Goal: Information Seeking & Learning: Learn about a topic

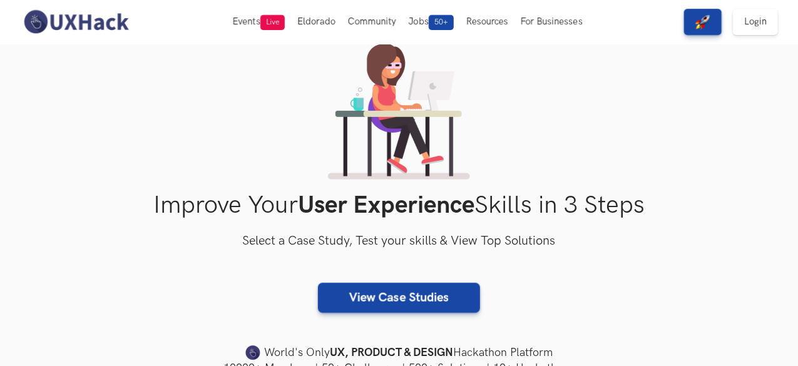
scroll to position [58, 0]
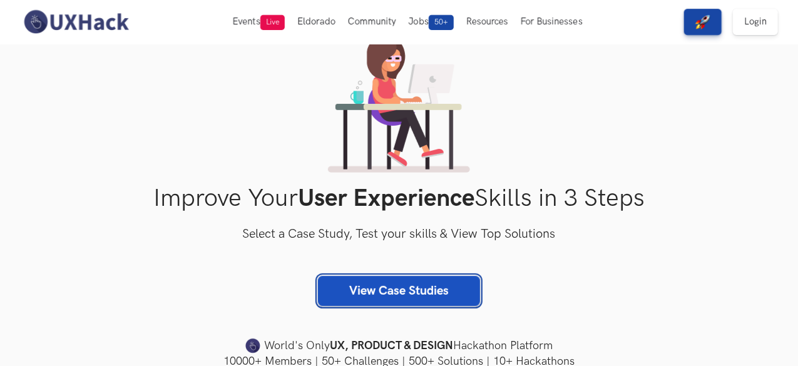
click at [403, 291] on link "View Case Studies" at bounding box center [399, 291] width 162 height 30
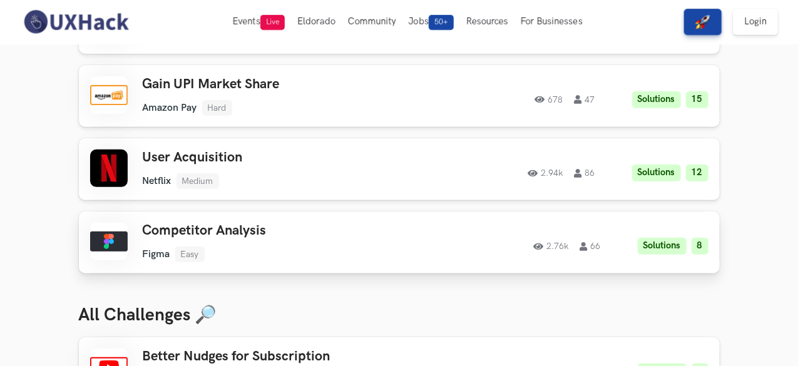
scroll to position [210, 0]
click at [143, 233] on h3 "Competitor Analysis" at bounding box center [280, 231] width 275 height 16
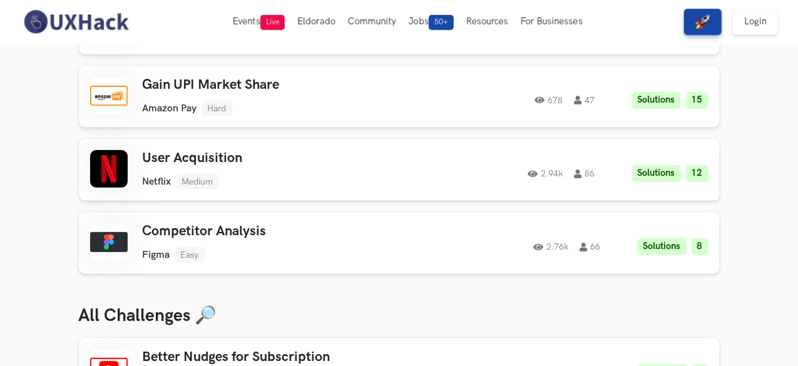
scroll to position [0, 0]
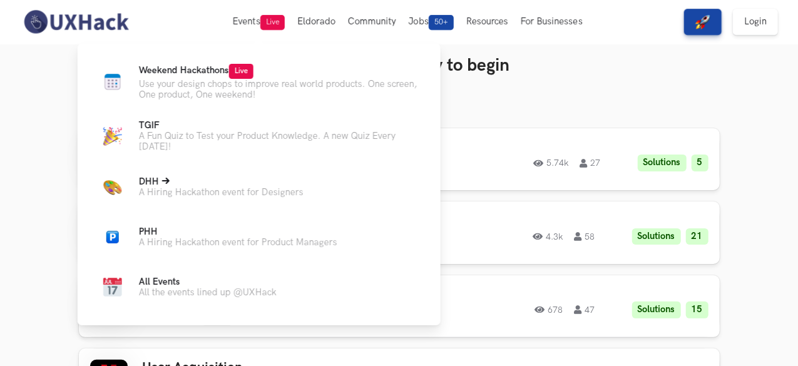
click at [196, 192] on p "A Hiring Hackathon event for Designers" at bounding box center [221, 192] width 165 height 11
click at [159, 185] on span "DHH Live" at bounding box center [149, 181] width 20 height 11
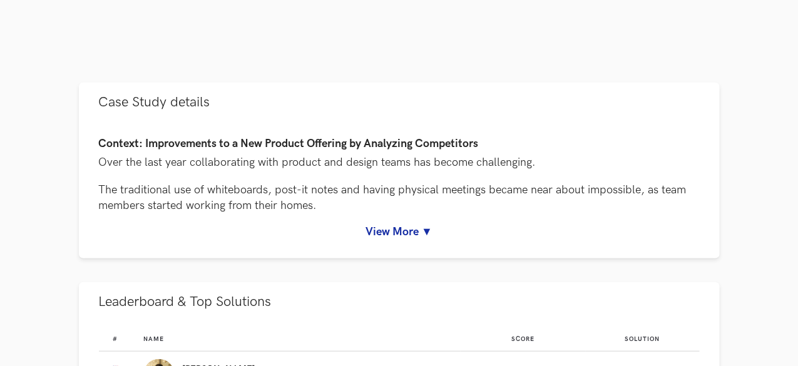
scroll to position [489, 0]
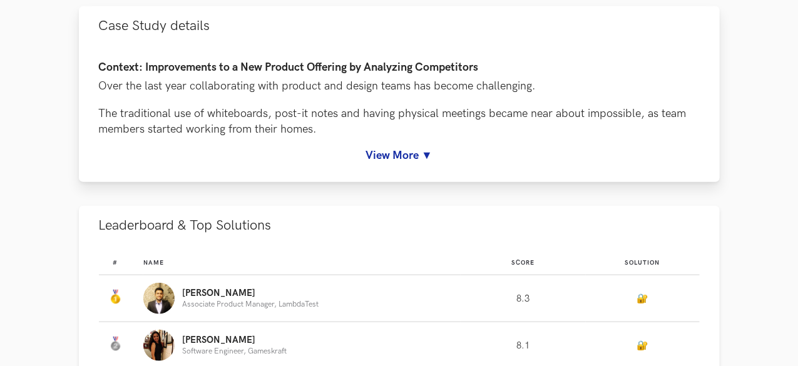
click at [390, 162] on link "View More ▼" at bounding box center [399, 155] width 601 height 13
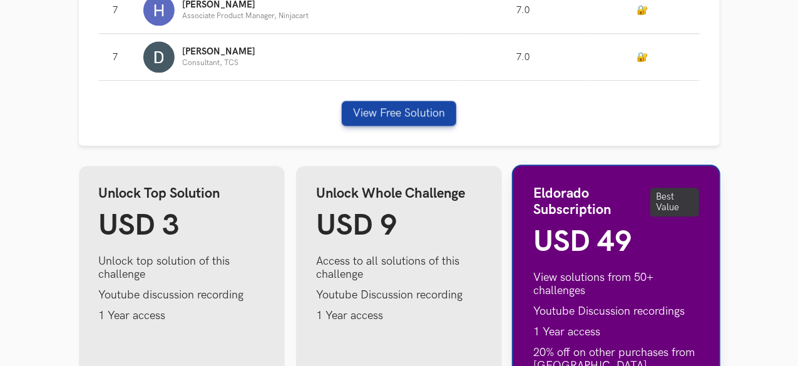
scroll to position [1564, 0]
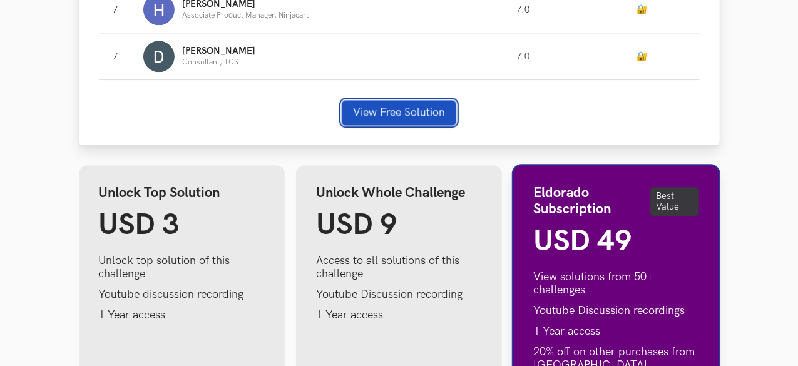
click at [385, 125] on button "View Free Solution" at bounding box center [399, 112] width 114 height 25
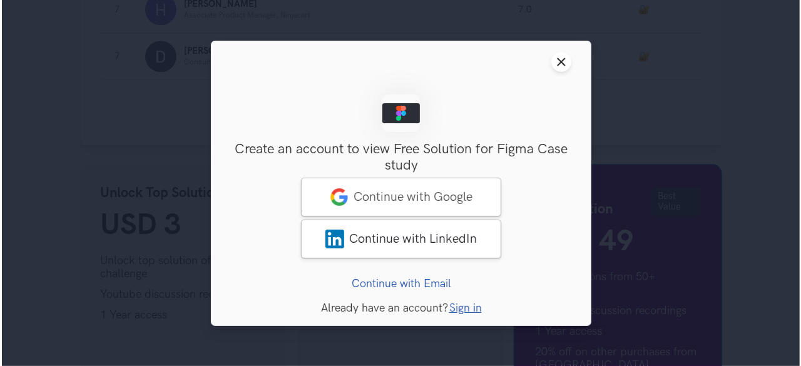
scroll to position [1566, 0]
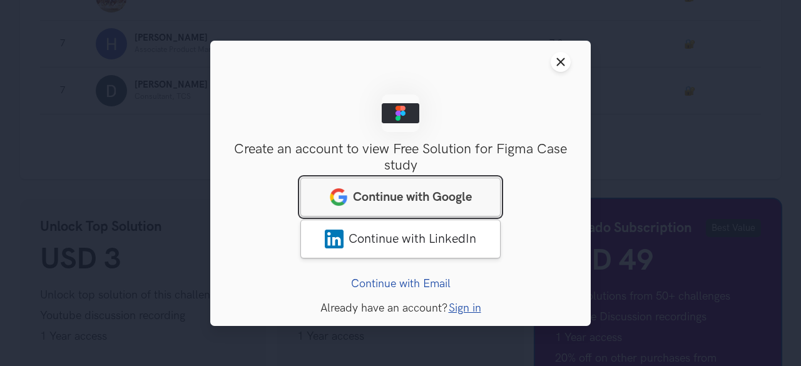
click at [395, 193] on span "Continue with Google" at bounding box center [412, 196] width 119 height 15
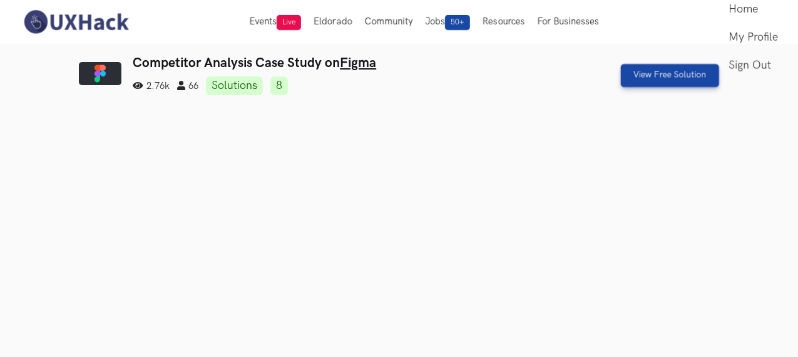
click at [270, 91] on link "8" at bounding box center [279, 85] width 18 height 19
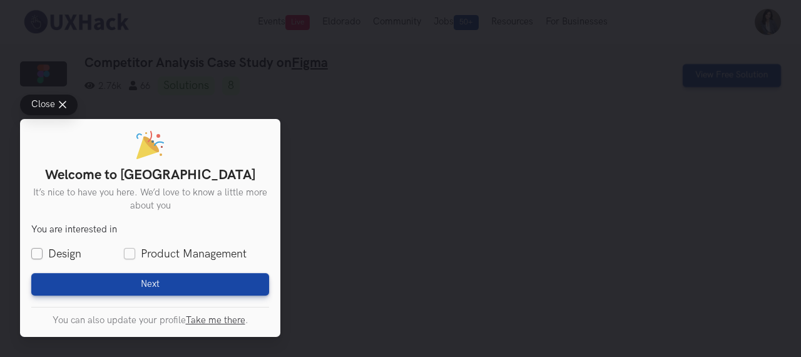
click at [39, 250] on label "Design" at bounding box center [56, 254] width 50 height 16
click at [39, 250] on input "Design" at bounding box center [36, 253] width 11 height 11
checkbox input "true"
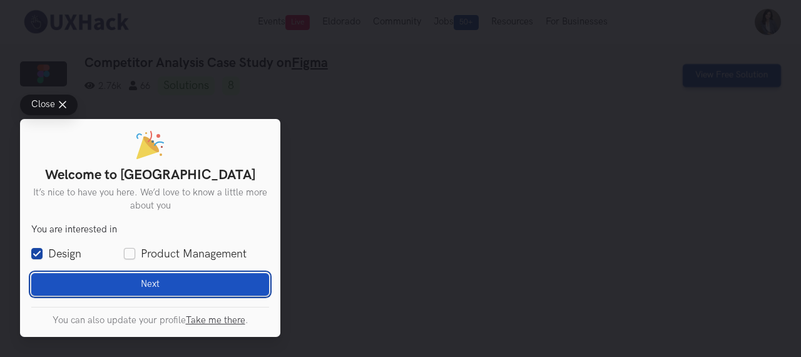
click at [73, 280] on button "Next Loading" at bounding box center [150, 284] width 238 height 23
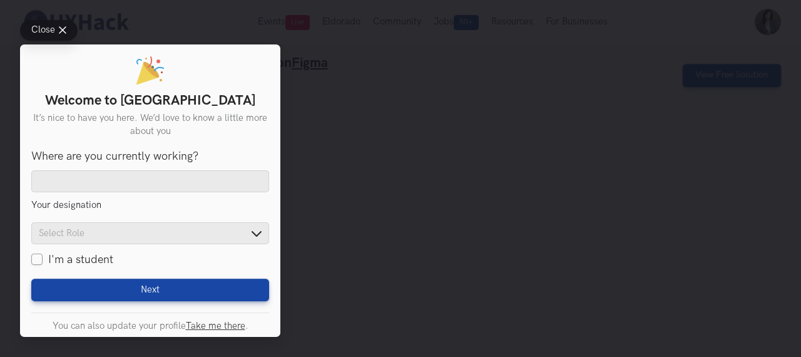
click at [41, 256] on label "I'm a student" at bounding box center [72, 259] width 82 height 16
click at [41, 256] on input "I'm a student" at bounding box center [36, 259] width 11 height 11
checkbox input "true"
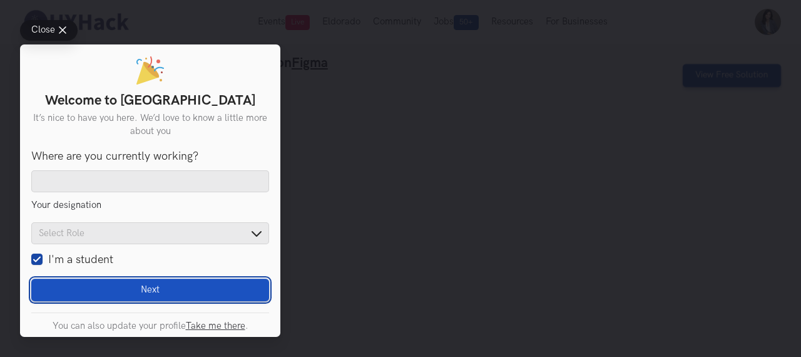
click at [86, 283] on button "Next Loading" at bounding box center [150, 289] width 238 height 23
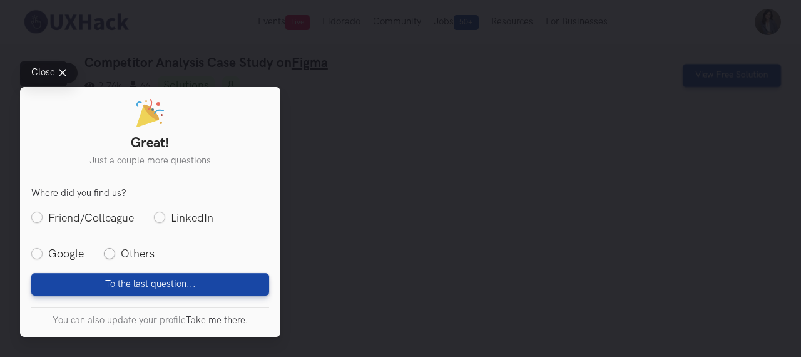
click at [107, 251] on label "Others" at bounding box center [129, 254] width 51 height 16
click at [107, 251] on input "Others" at bounding box center [109, 253] width 11 height 11
radio input "true"
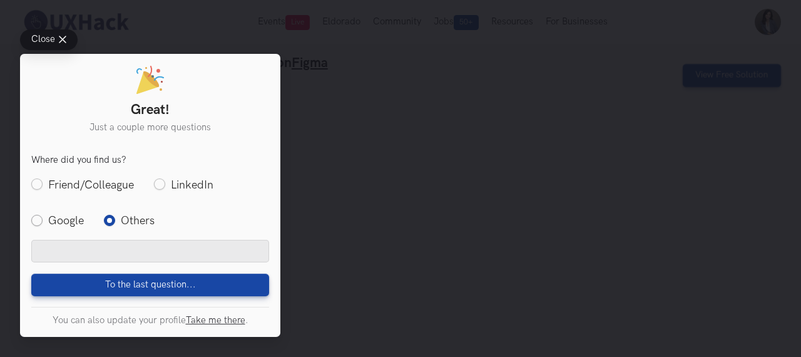
click at [41, 221] on label "Google" at bounding box center [57, 220] width 53 height 16
click at [41, 221] on input "Google" at bounding box center [36, 220] width 11 height 11
radio input "true"
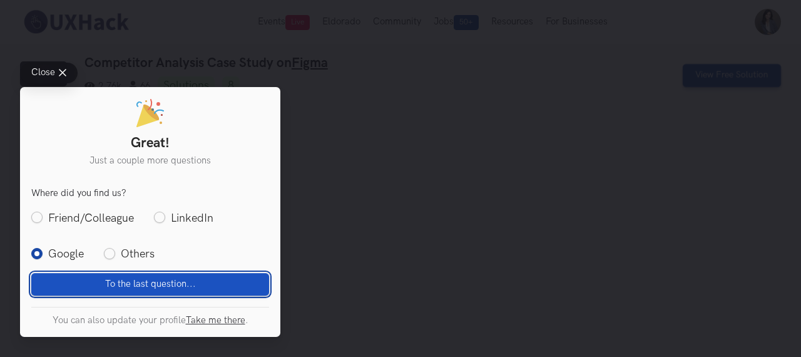
click at [98, 274] on button "To the last question... Loading" at bounding box center [150, 284] width 238 height 23
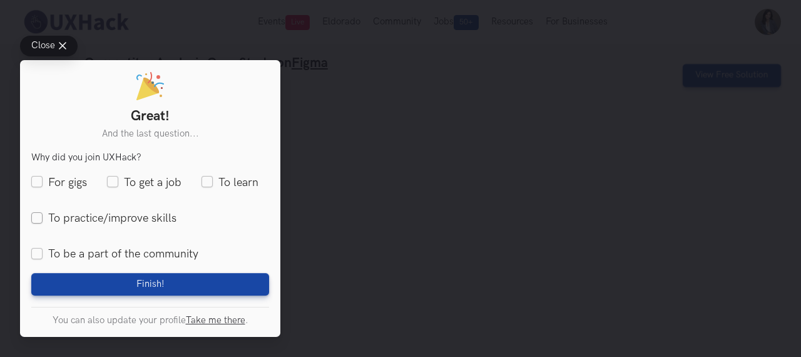
click at [148, 220] on label "To practice/improve skills" at bounding box center [103, 218] width 145 height 16
click at [43, 220] on input "To practice/improve skills" at bounding box center [36, 217] width 11 height 11
checkbox input "true"
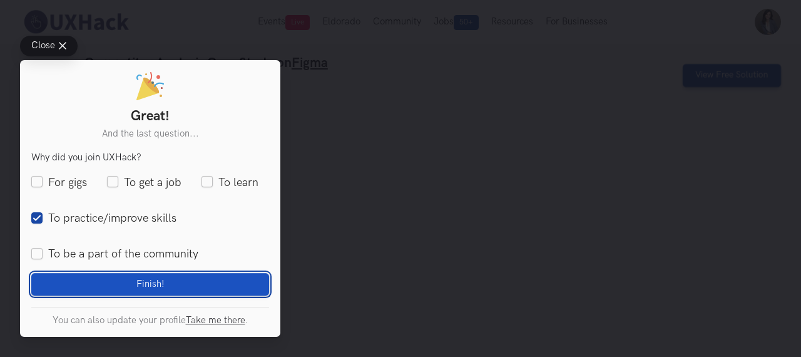
click at [164, 288] on button "Finish! Loading" at bounding box center [150, 284] width 238 height 23
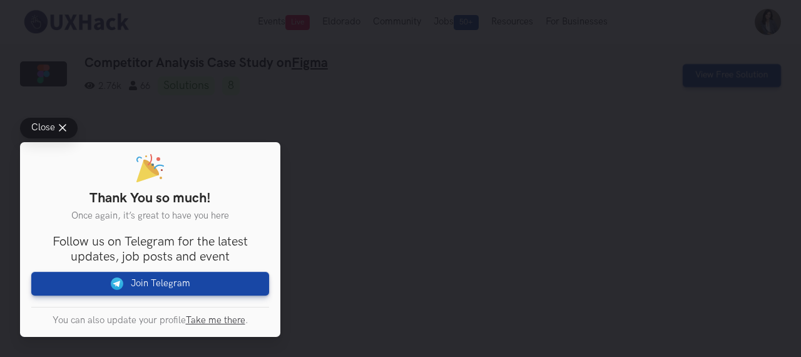
click at [317, 252] on div "Close Thank You so much! Once again, it’s great to have you here You are intere…" at bounding box center [400, 178] width 801 height 357
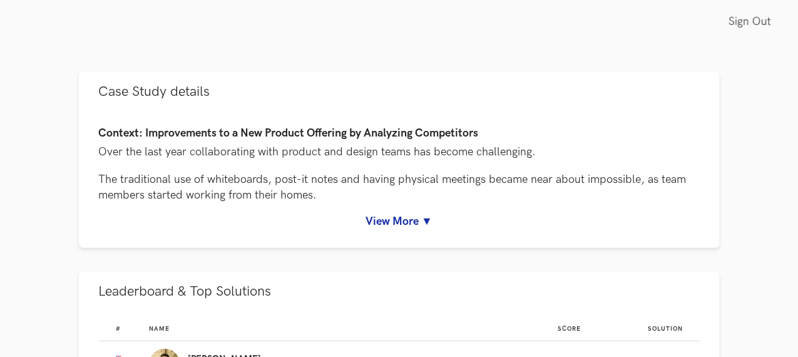
scroll to position [425, 0]
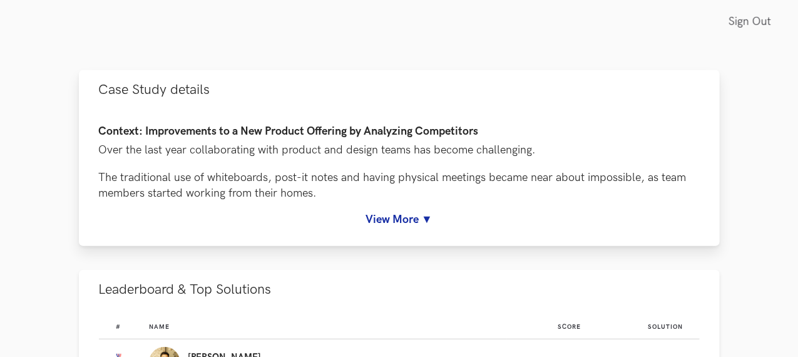
click at [384, 226] on link "View More ▼" at bounding box center [399, 219] width 601 height 13
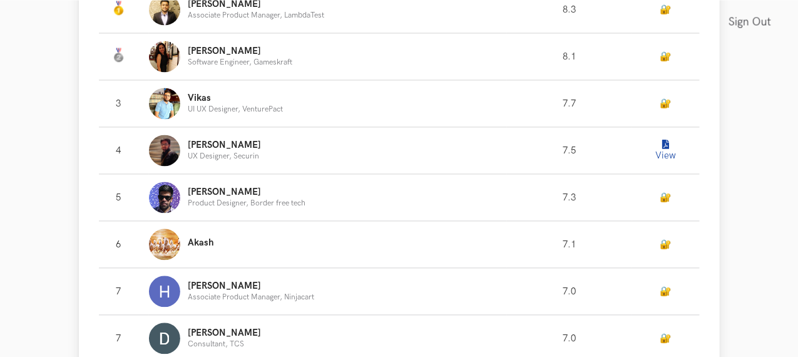
scroll to position [1285, 0]
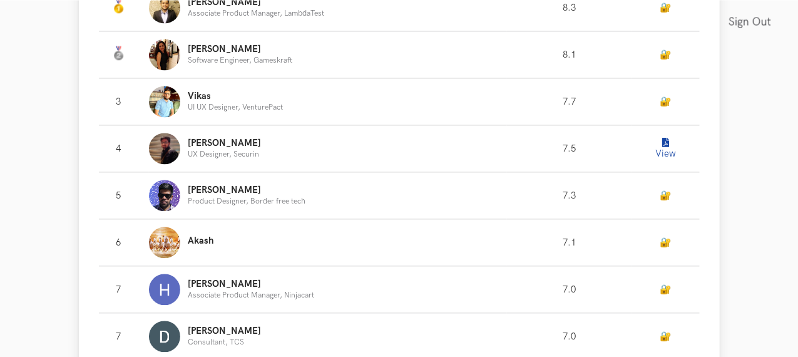
click at [678, 161] on button "View" at bounding box center [665, 148] width 25 height 25
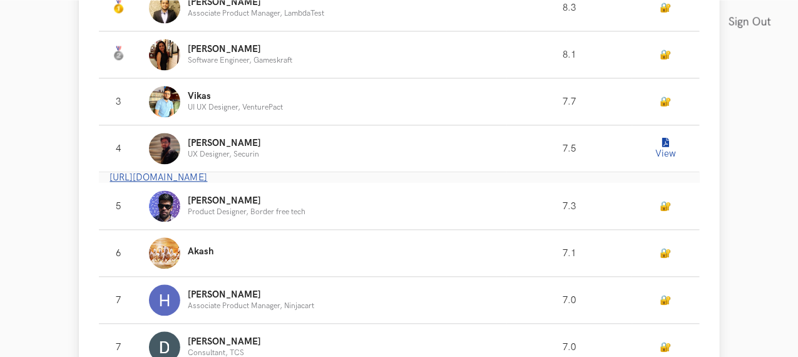
click at [208, 183] on link "https://www.notion.so/UXH-WC37_Figjam-602718188d794f8bae514c2c78e89ba8" at bounding box center [159, 177] width 98 height 11
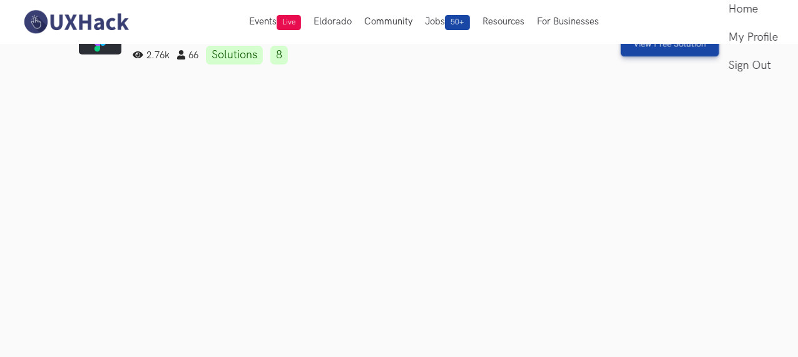
scroll to position [0, 0]
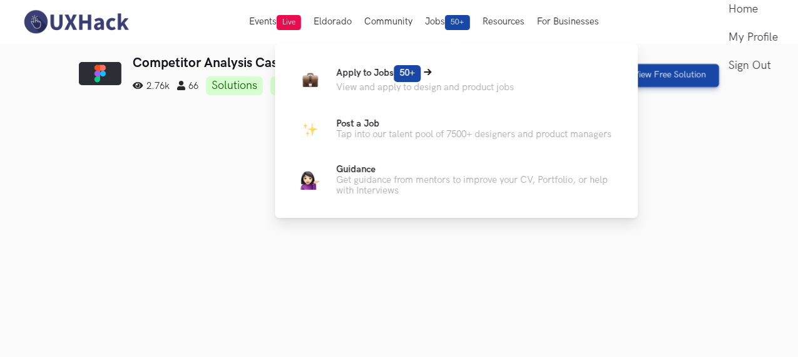
click at [415, 80] on span "50+" at bounding box center [406, 73] width 27 height 17
click at [415, 73] on span "50+" at bounding box center [406, 73] width 27 height 17
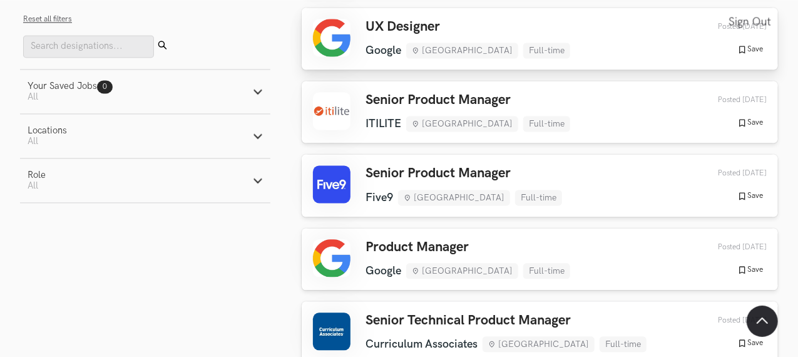
scroll to position [1260, 3]
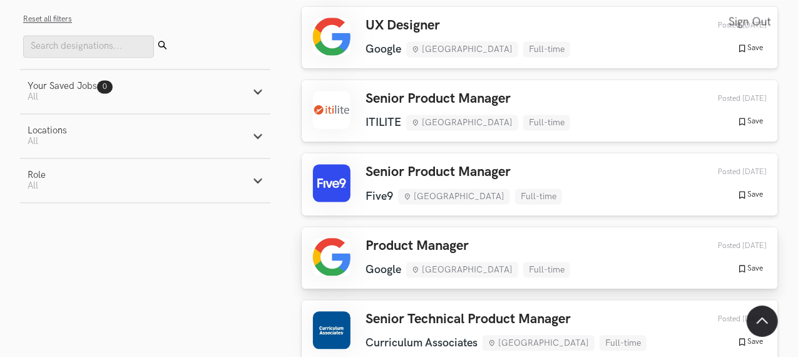
click at [424, 238] on h3 "Product Manager" at bounding box center [467, 246] width 205 height 16
